Goal: Transaction & Acquisition: Purchase product/service

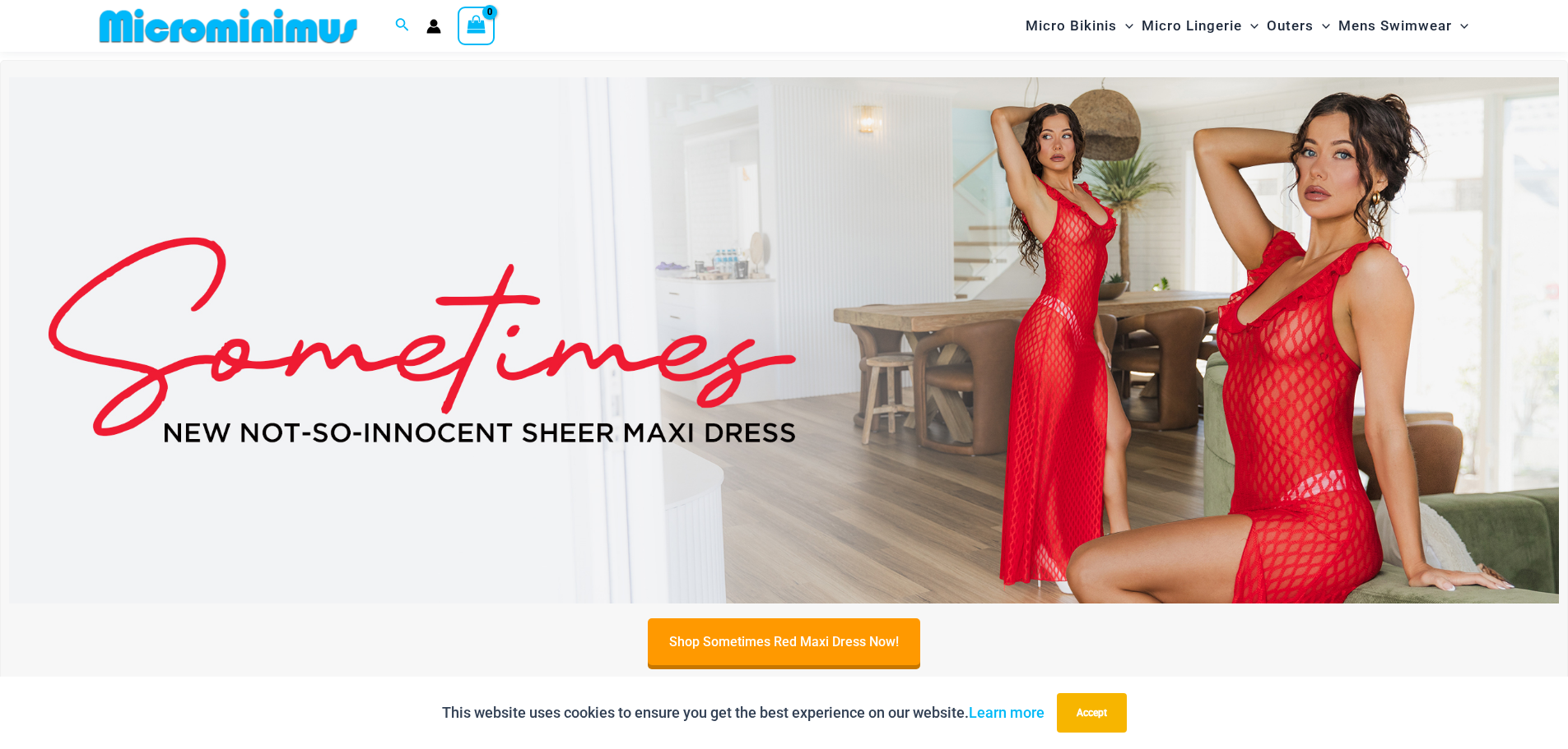
scroll to position [672, 0]
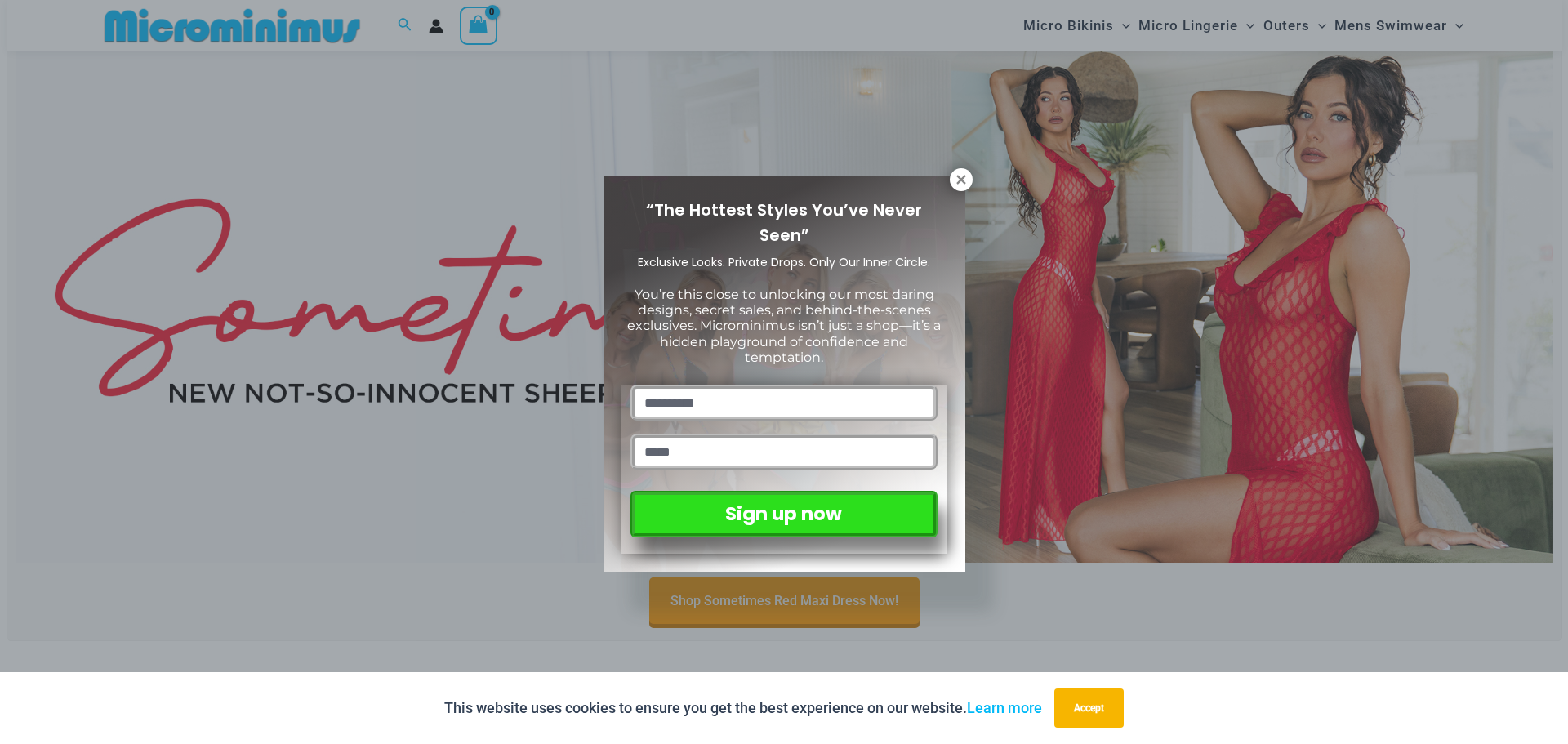
drag, startPoint x: 969, startPoint y: 180, endPoint x: 943, endPoint y: 198, distance: 31.6
click at [969, 180] on button at bounding box center [961, 179] width 23 height 23
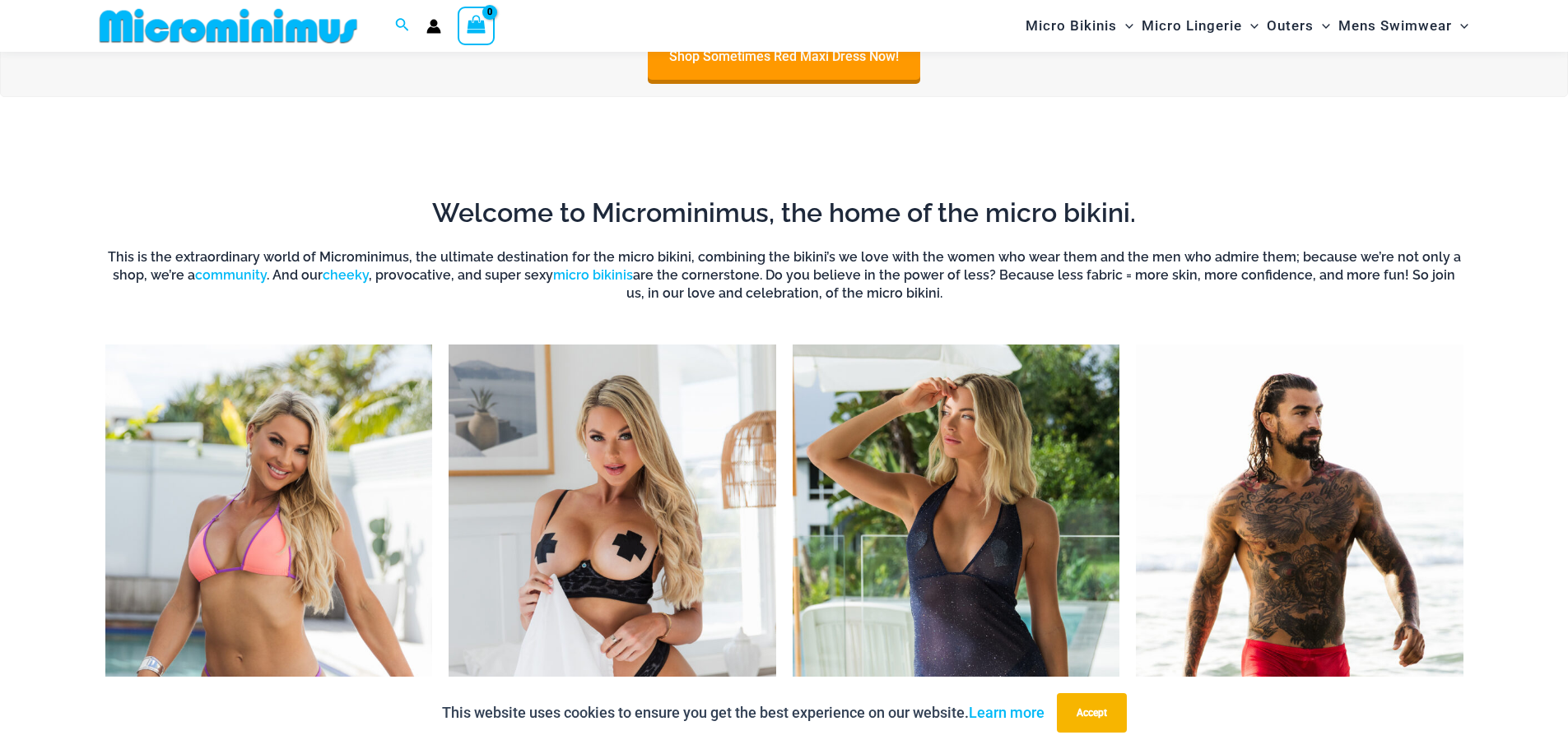
scroll to position [536, 0]
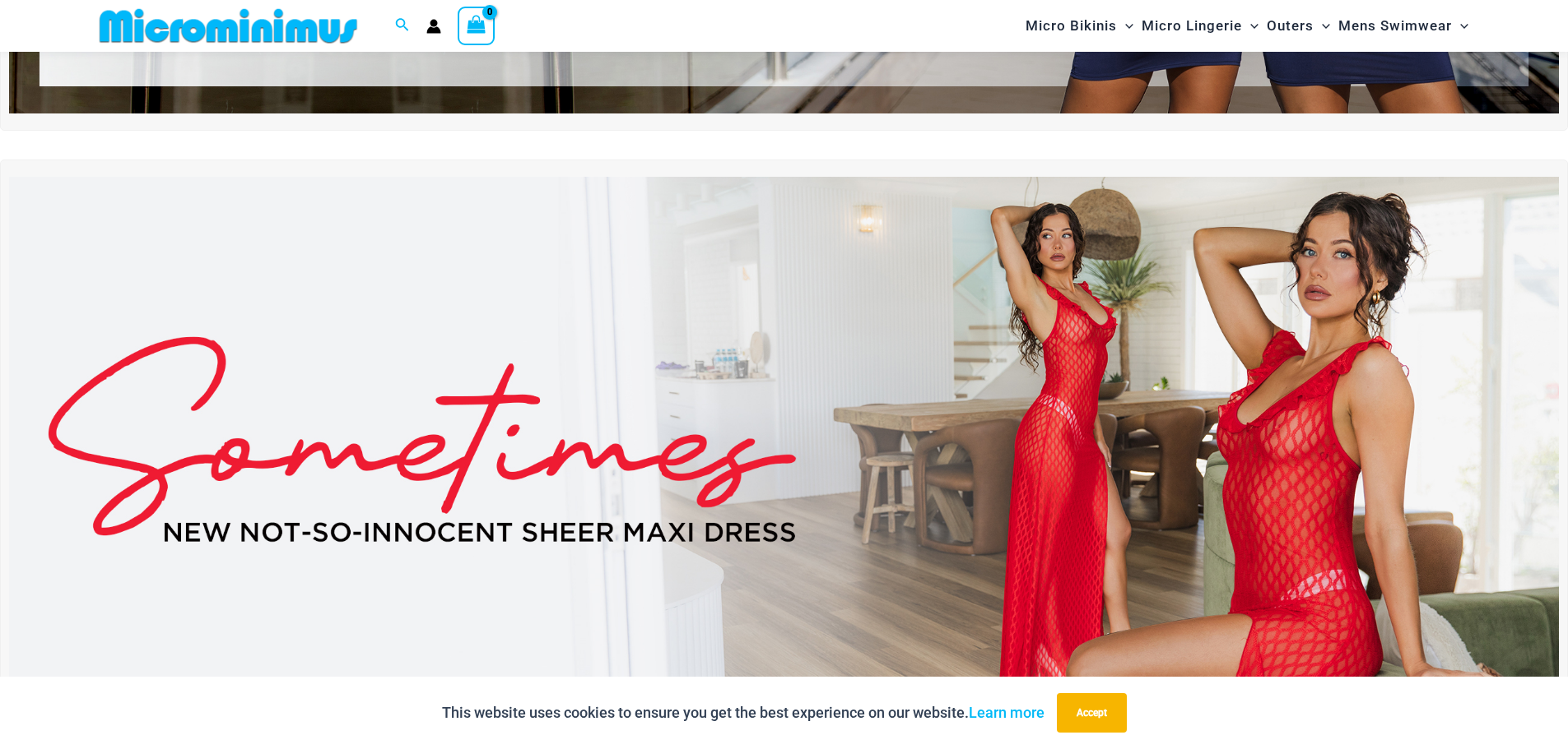
click at [1257, 283] on img at bounding box center [783, 440] width 1550 height 526
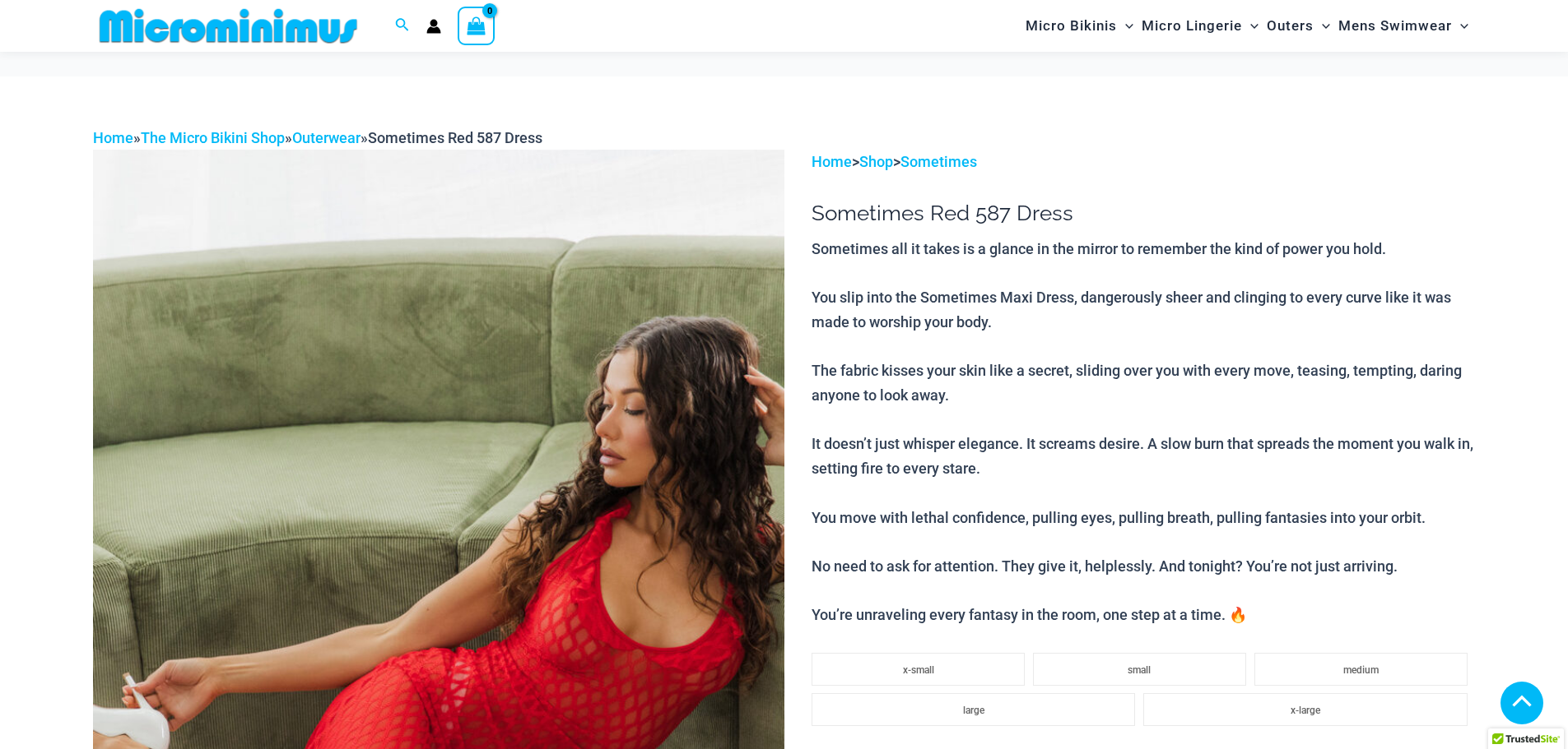
scroll to position [1086, 0]
